Goal: Task Accomplishment & Management: Use online tool/utility

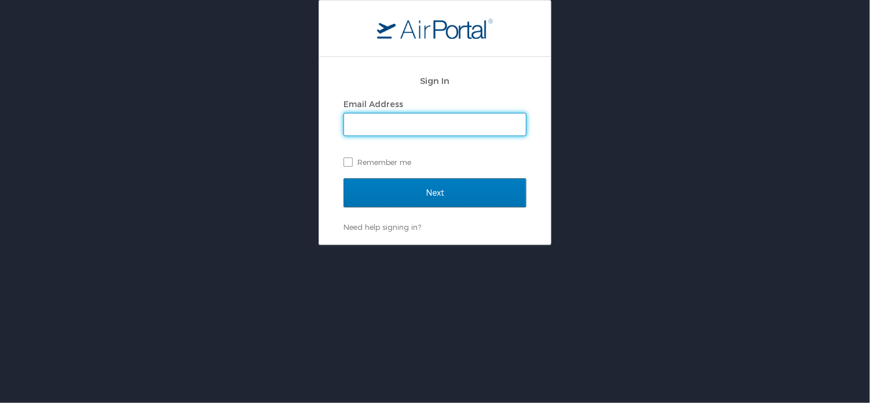
click at [418, 118] on input "Email Address" at bounding box center [435, 125] width 182 height 22
type input "[PERSON_NAME][EMAIL_ADDRESS][PERSON_NAME][DOMAIN_NAME]"
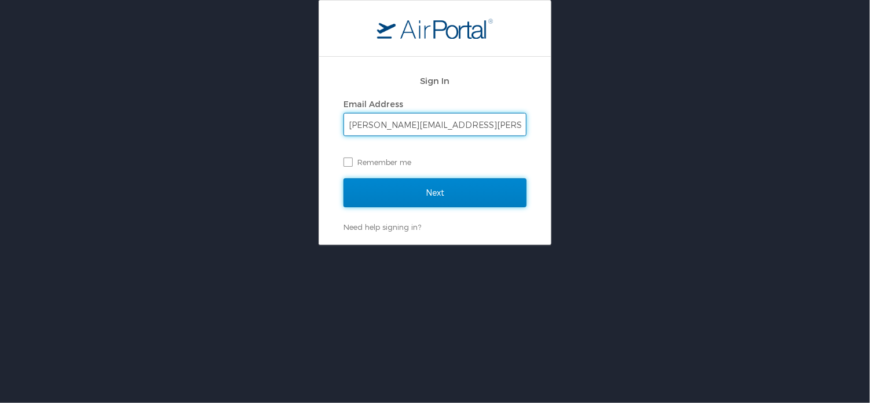
click at [438, 186] on input "Next" at bounding box center [434, 192] width 183 height 29
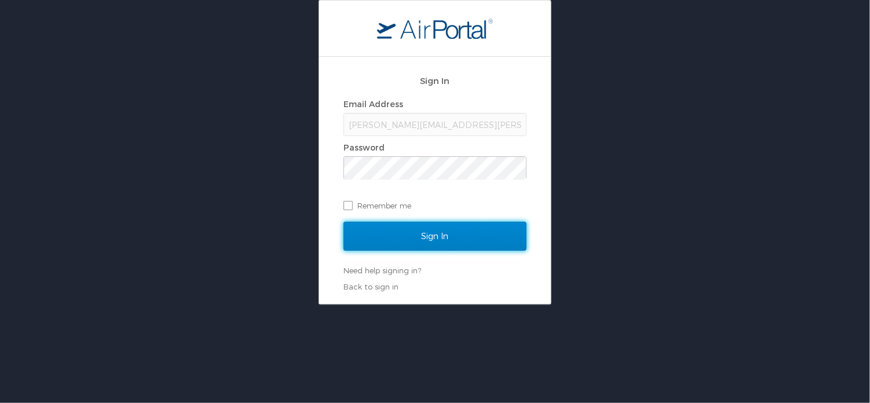
click at [421, 232] on input "Sign In" at bounding box center [434, 236] width 183 height 29
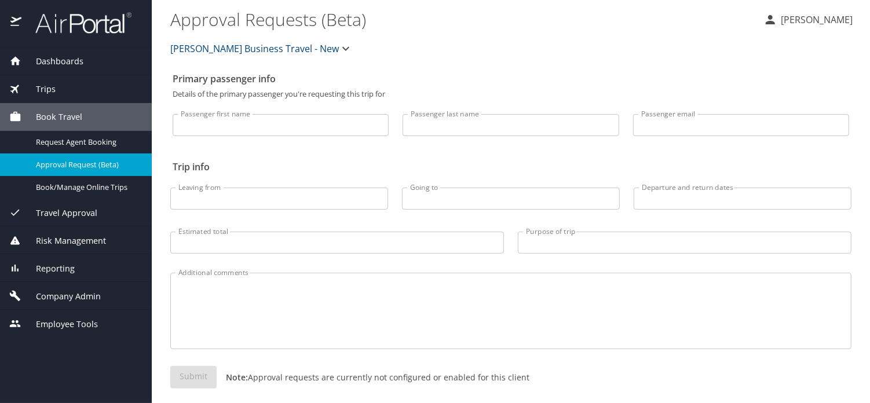
click at [65, 270] on span "Reporting" at bounding box center [47, 268] width 53 height 13
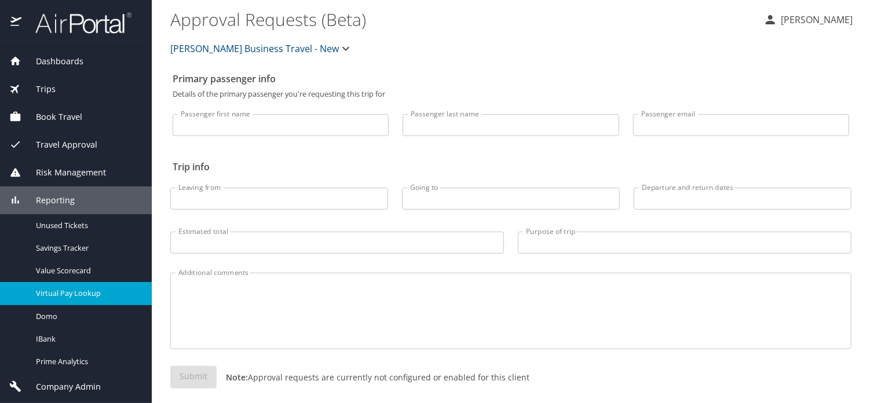
click at [67, 296] on span "Virtual Pay Lookup" at bounding box center [87, 293] width 102 height 11
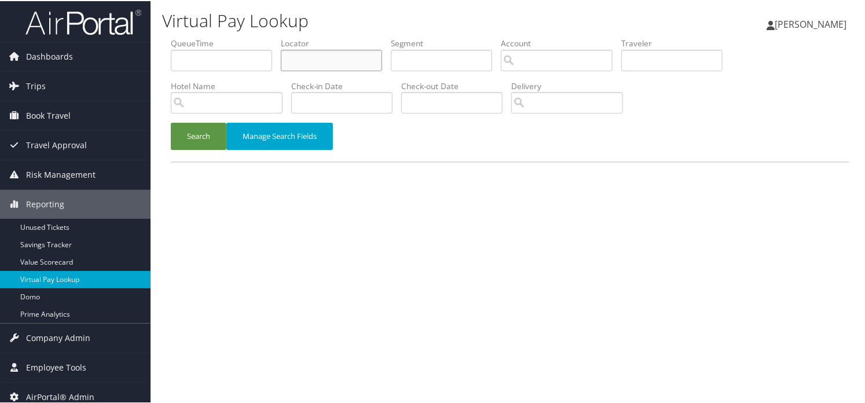
click at [324, 57] on input "text" at bounding box center [331, 59] width 101 height 21
paste input "LKRCBZ"
type input "LKRCBZ"
click at [209, 134] on button "Search" at bounding box center [199, 135] width 56 height 27
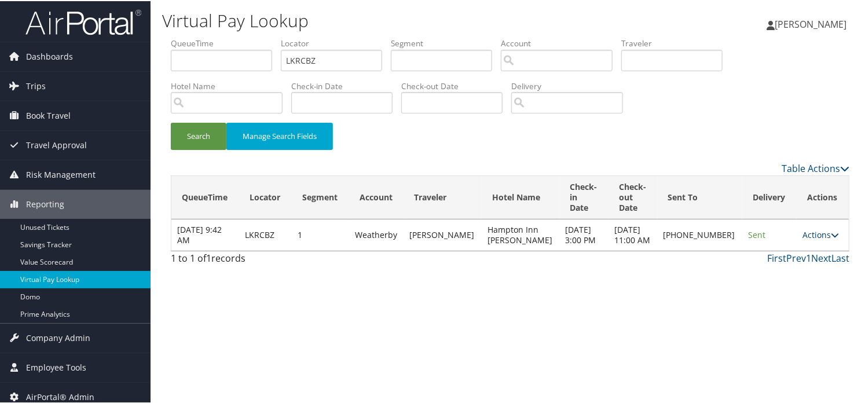
click at [831, 234] on icon at bounding box center [835, 234] width 8 height 8
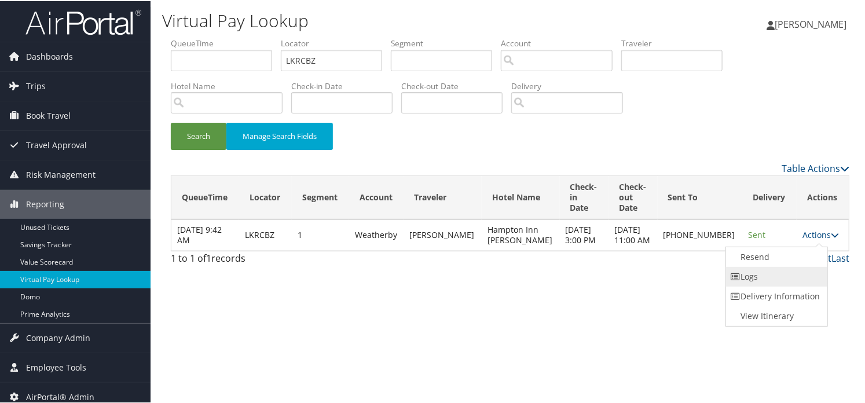
click at [756, 280] on link "Logs" at bounding box center [775, 276] width 99 height 20
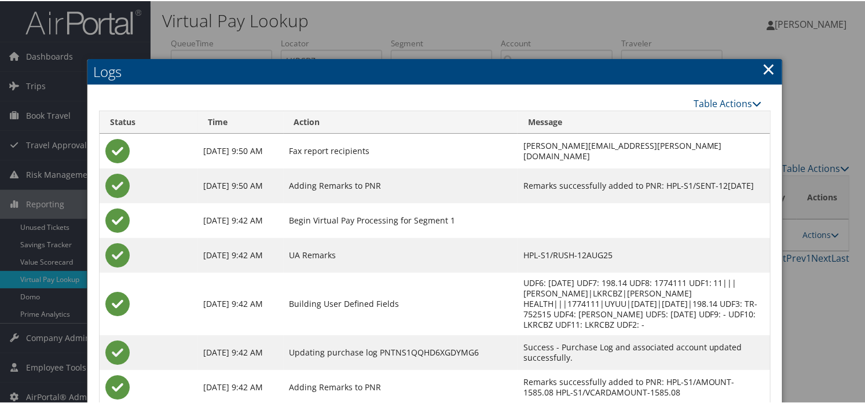
click at [764, 66] on link "×" at bounding box center [769, 67] width 13 height 23
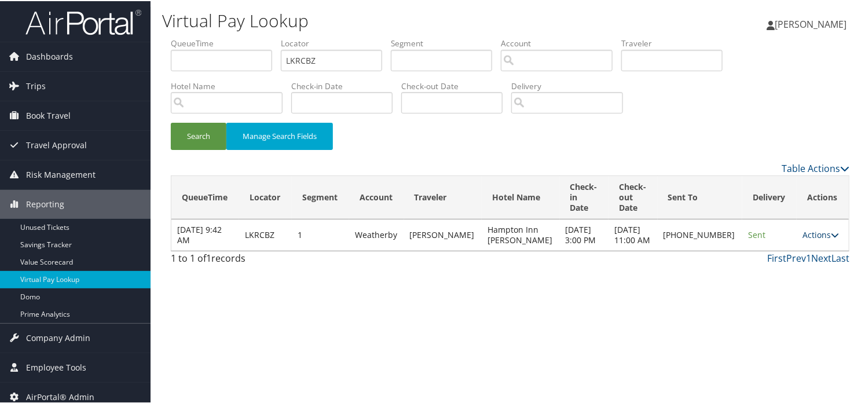
click at [820, 239] on link "Actions" at bounding box center [821, 233] width 36 height 11
click at [755, 258] on link "Resend" at bounding box center [775, 256] width 99 height 20
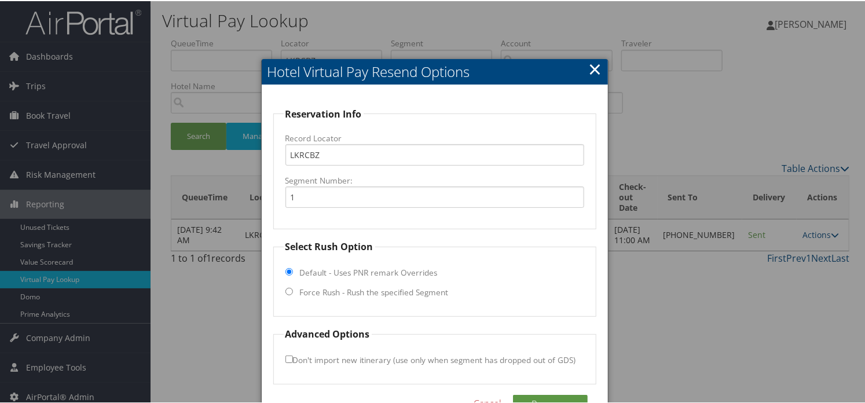
click at [291, 289] on fieldset "Select Rush Option Default - Uses PNR remark Overrides Force Rush - Rush the sp…" at bounding box center [435, 277] width 324 height 77
click at [288, 288] on input "Force Rush - Rush the specified Segment" at bounding box center [290, 291] width 8 height 8
radio input "true"
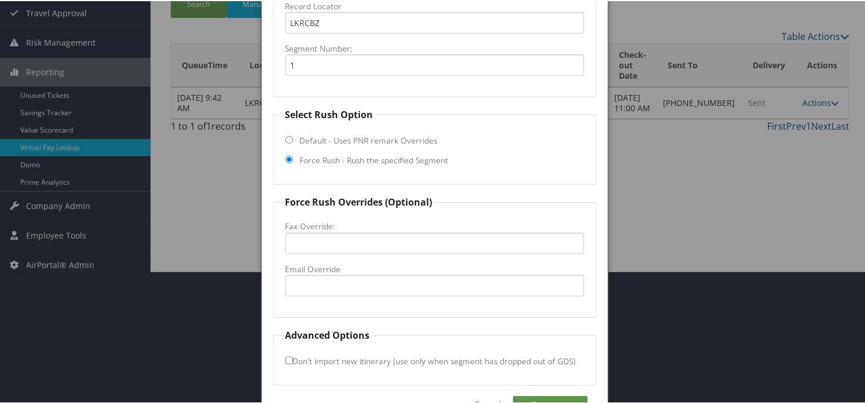
scroll to position [164, 0]
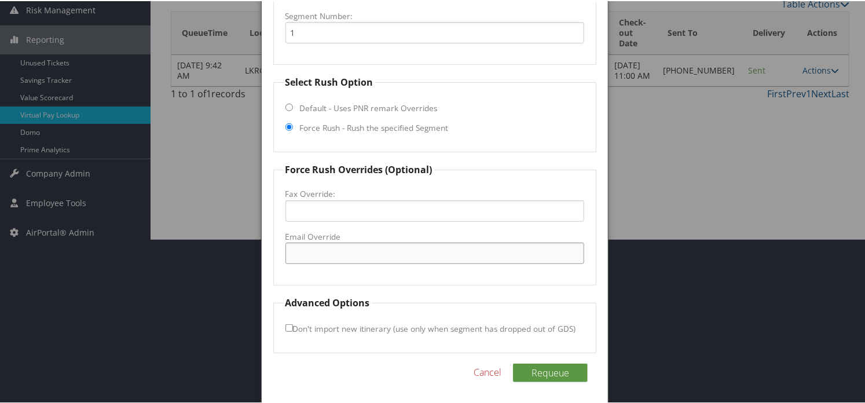
click at [336, 253] on input "Email Override" at bounding box center [435, 252] width 299 height 21
click at [306, 247] on input "Email Override" at bounding box center [435, 252] width 299 height 21
click at [305, 255] on input "Email Override" at bounding box center [435, 252] width 299 height 21
type input "hamptonbyhiltonhenderson@gmail.com"
click at [541, 368] on button "Requeue" at bounding box center [550, 372] width 75 height 19
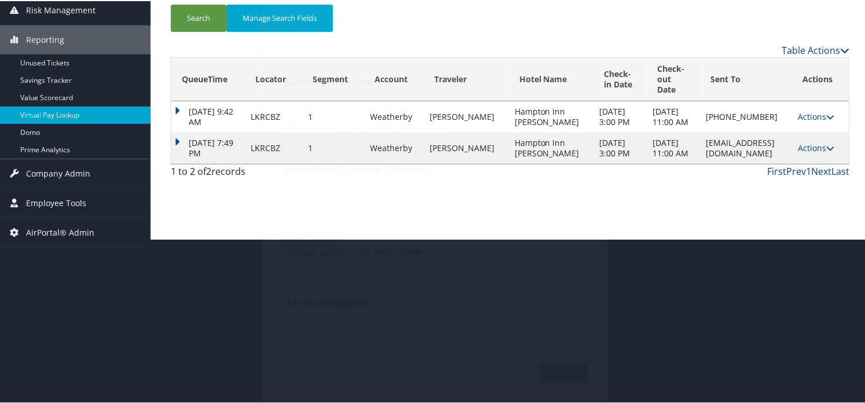
scroll to position [7, 0]
